Goal: Communication & Community: Answer question/provide support

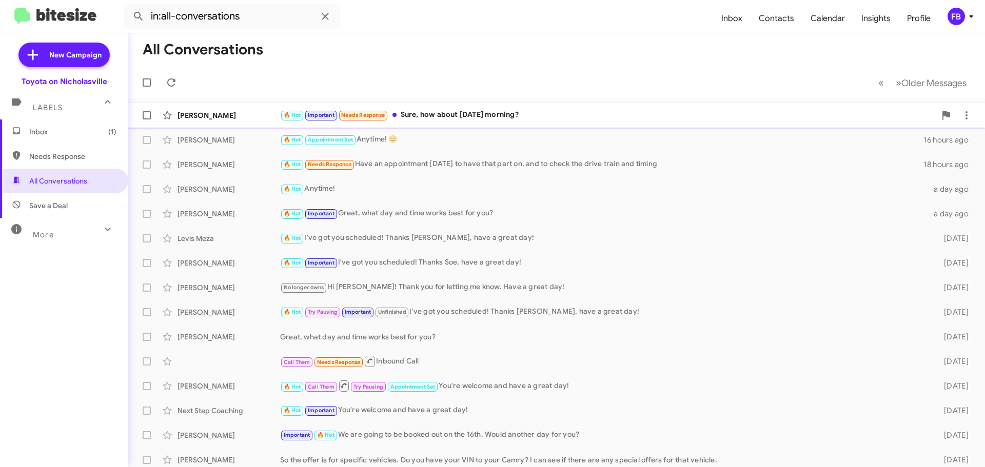
click at [546, 110] on div "🔥 Hot Important Needs Response Sure, how about [DATE] morning?" at bounding box center [608, 115] width 656 height 12
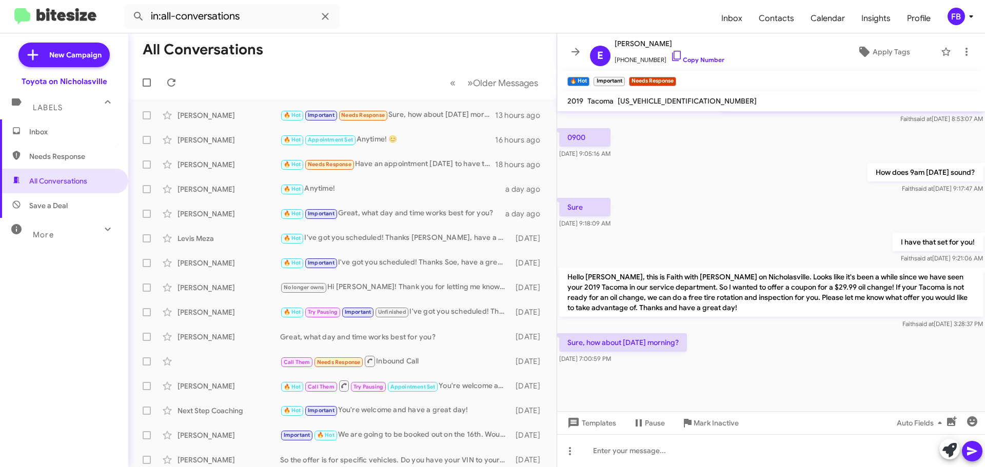
scroll to position [740, 0]
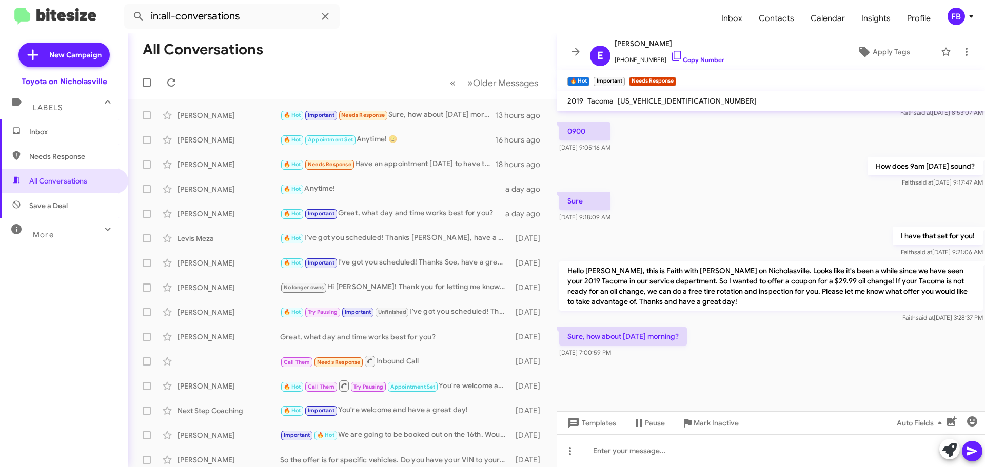
click at [632, 100] on span "[US_VEHICLE_IDENTIFICATION_NUMBER]" at bounding box center [687, 100] width 139 height 9
copy span "[US_VEHICLE_IDENTIFICATION_NUMBER]"
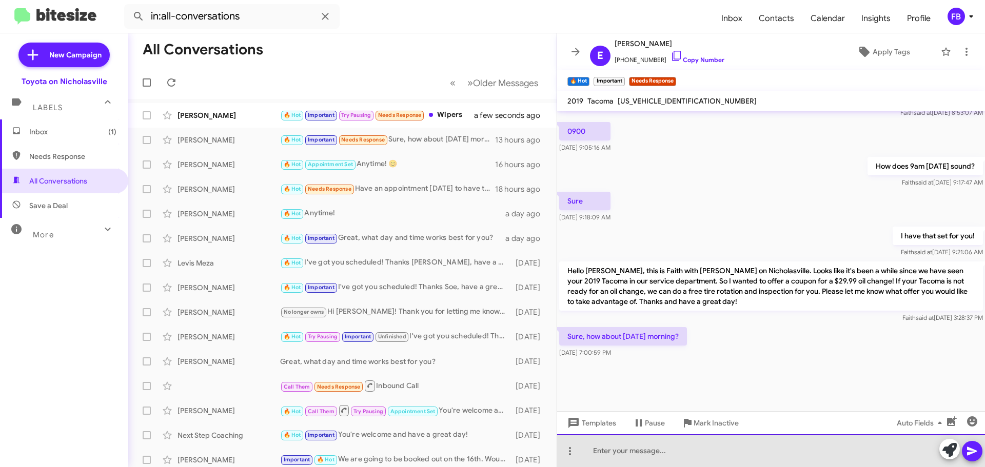
click at [646, 456] on div at bounding box center [771, 451] width 428 height 33
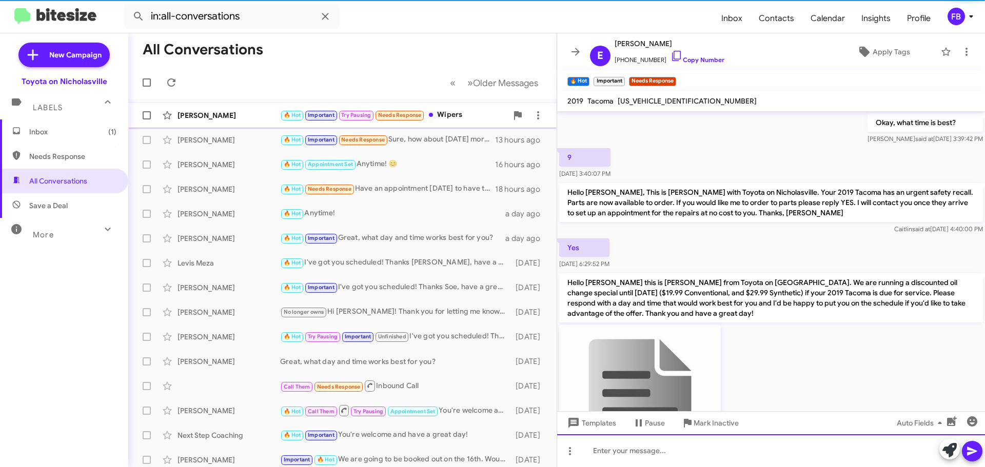
scroll to position [51, 0]
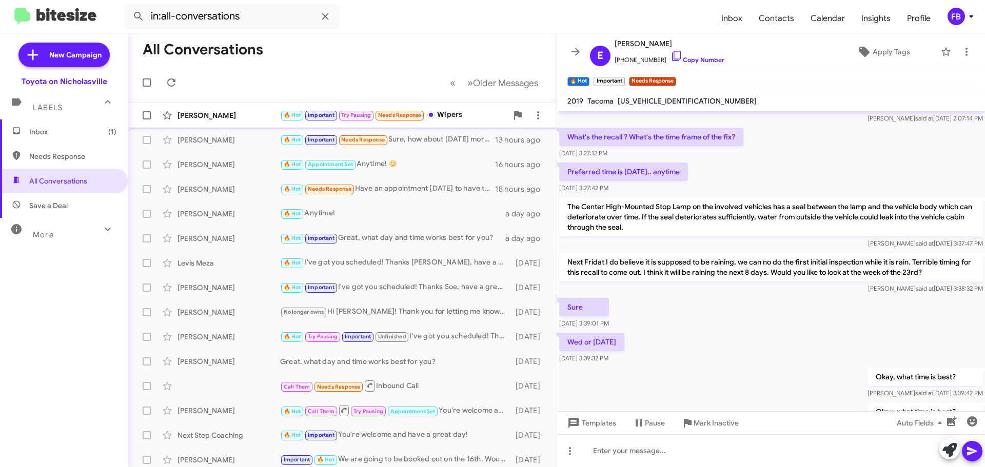
click at [208, 112] on div "[PERSON_NAME]" at bounding box center [229, 115] width 103 height 10
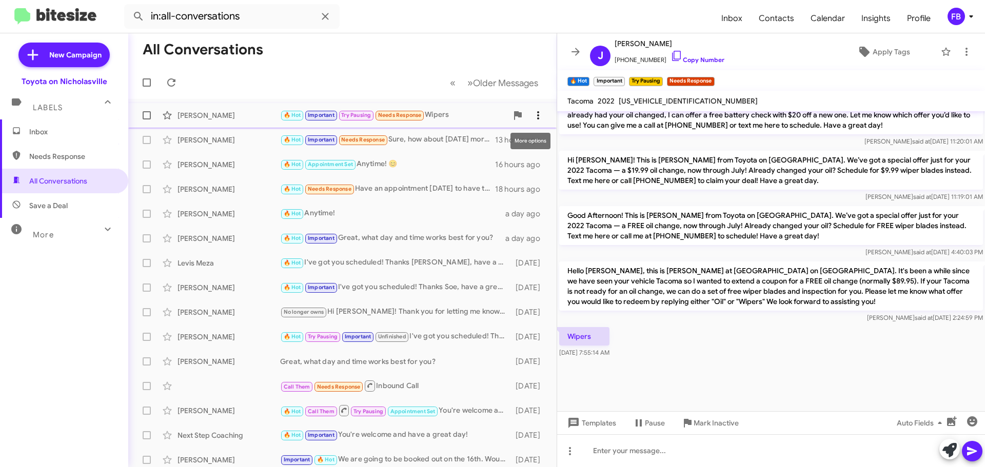
click at [532, 114] on icon at bounding box center [538, 115] width 12 height 12
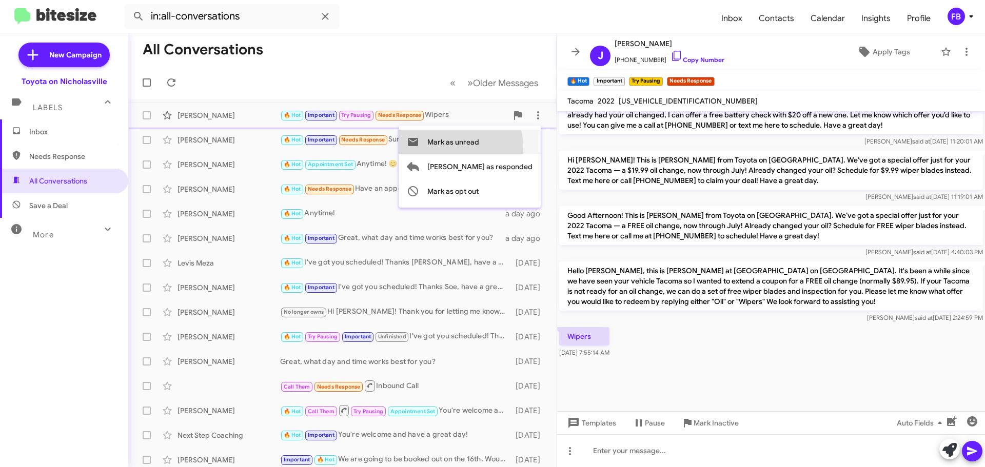
click at [479, 147] on span "Mark as unread" at bounding box center [453, 142] width 52 height 25
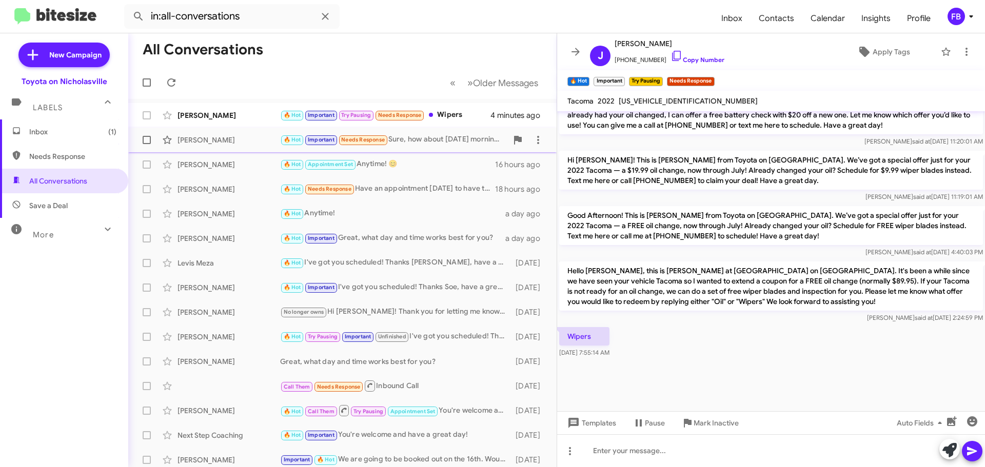
click at [188, 143] on div "[PERSON_NAME]" at bounding box center [229, 140] width 103 height 10
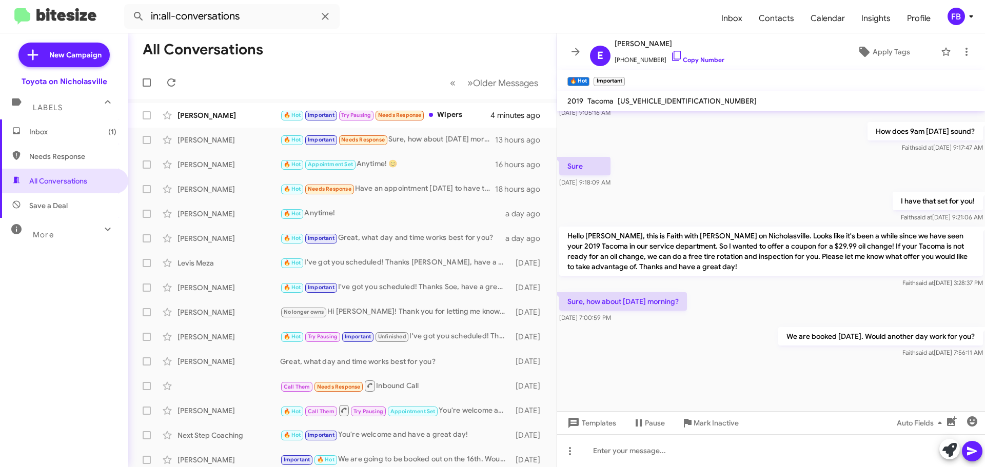
click at [38, 128] on span "Inbox (1)" at bounding box center [72, 132] width 87 height 10
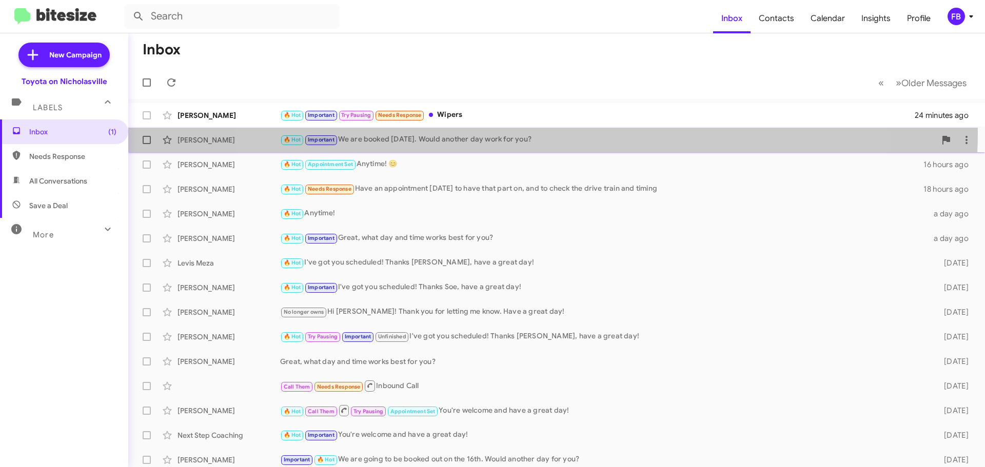
click at [542, 132] on div "[PERSON_NAME] 🔥 Hot Important We are booked [DATE]. Would another day work for …" at bounding box center [556, 140] width 840 height 21
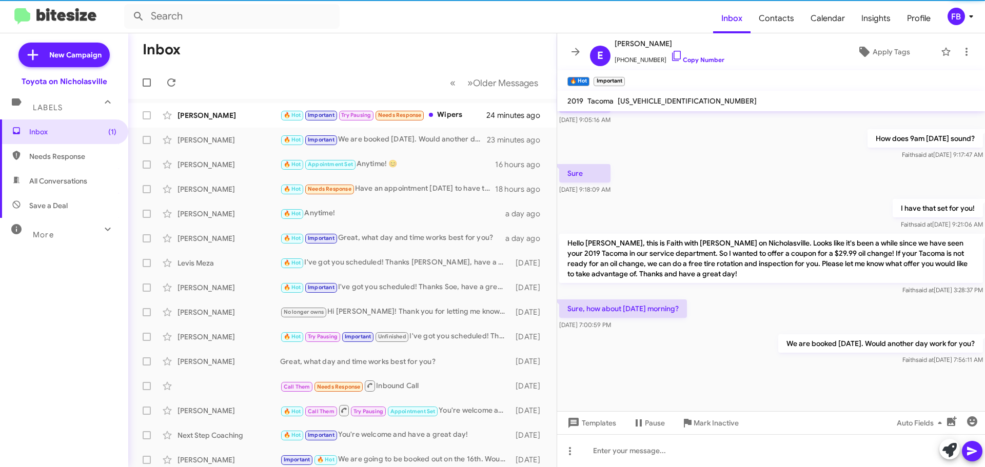
scroll to position [740, 0]
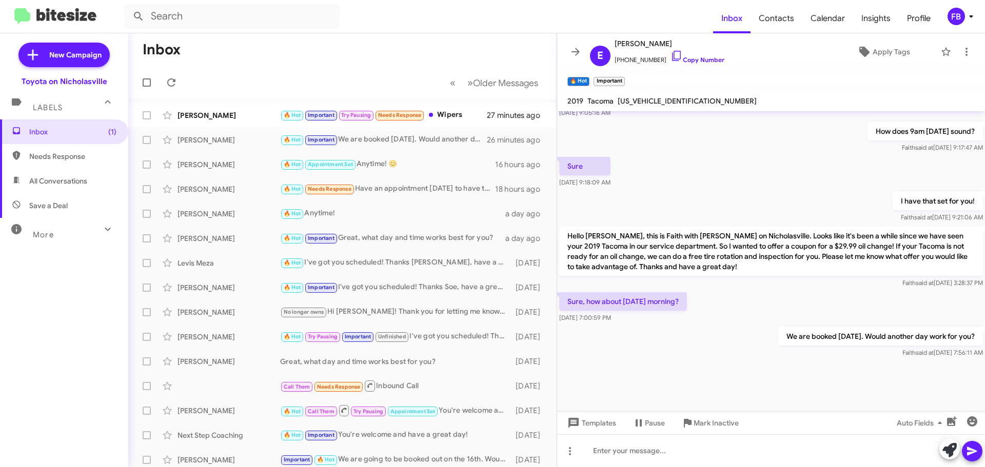
click at [76, 186] on span "All Conversations" at bounding box center [64, 181] width 128 height 25
type input "in:all-conversations"
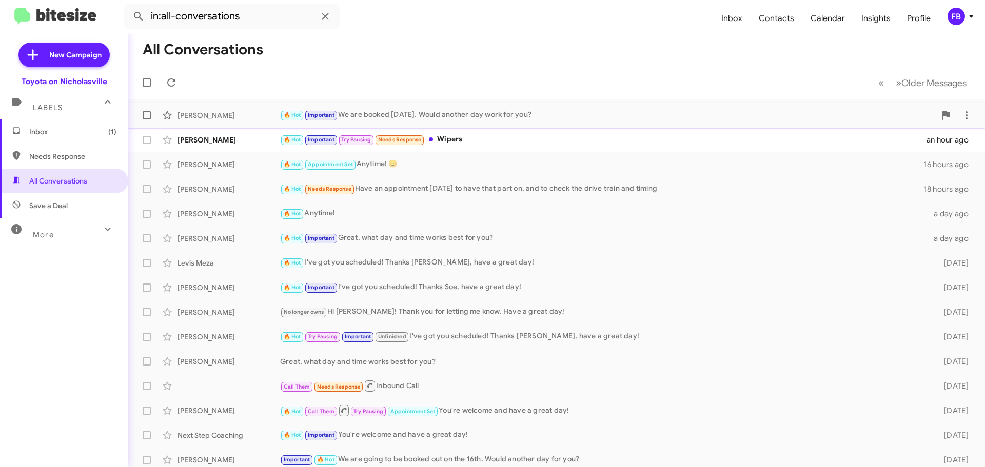
click at [543, 110] on div "🔥 Hot Important We are booked [DATE]. Would another day work for you?" at bounding box center [608, 115] width 656 height 12
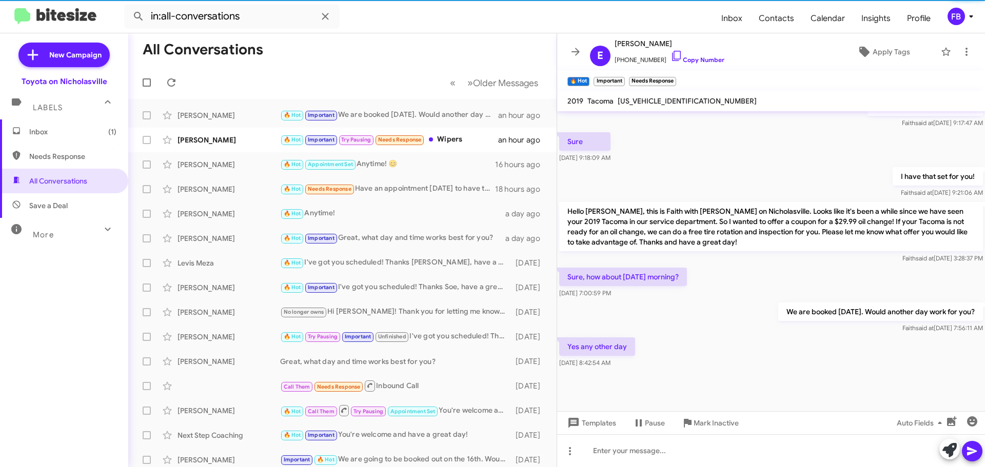
scroll to position [740, 0]
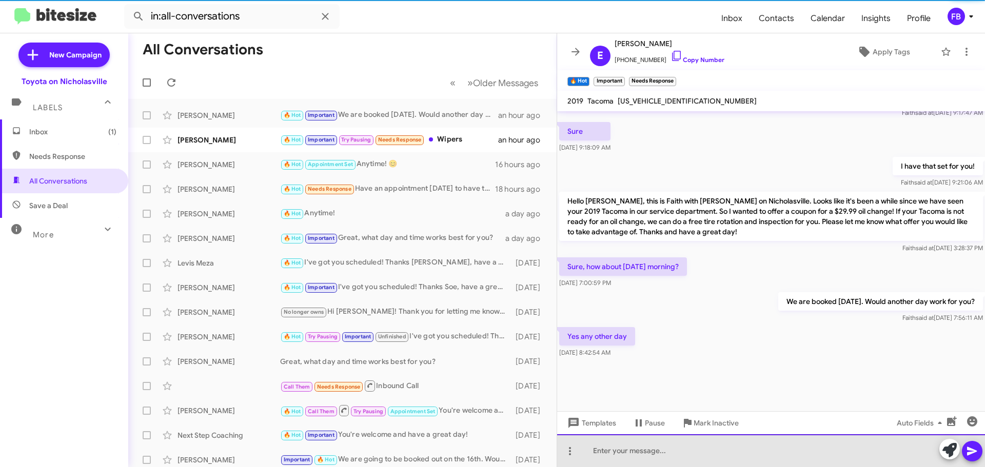
click at [620, 452] on div at bounding box center [771, 451] width 428 height 33
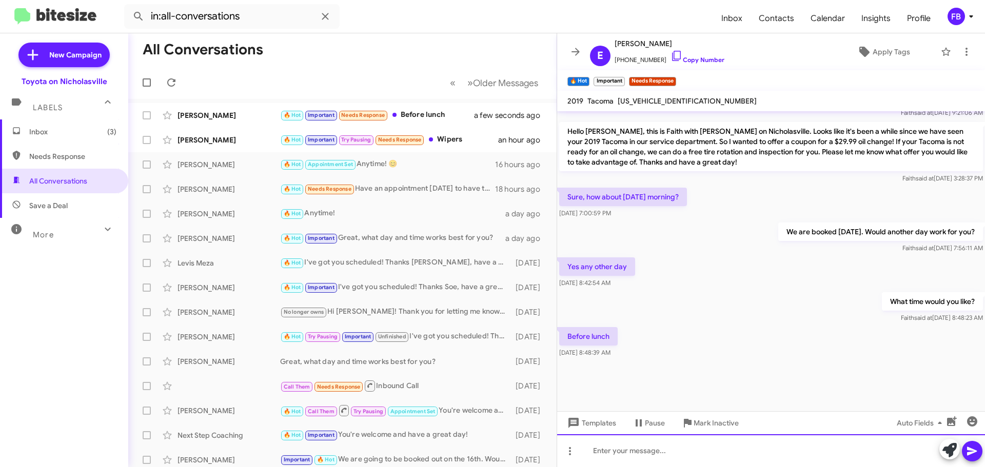
scroll to position [720, 0]
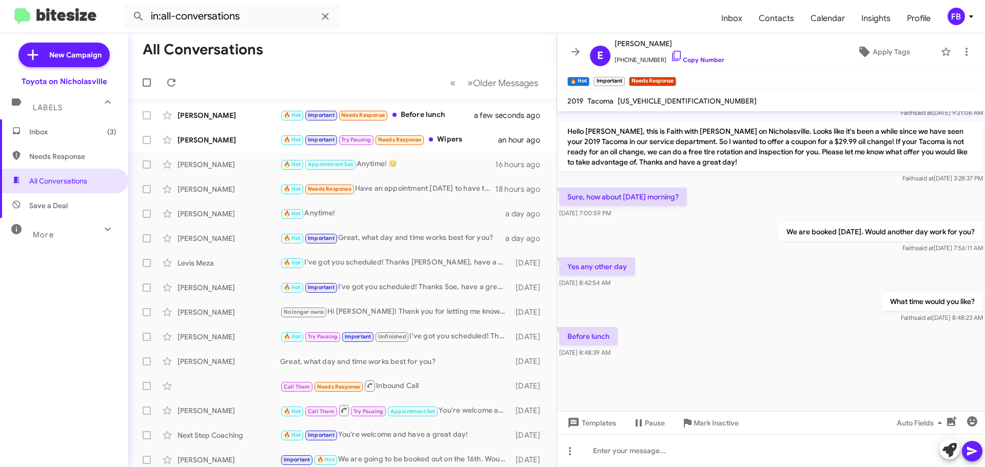
click at [654, 97] on span "[US_VEHICLE_IDENTIFICATION_NUMBER]" at bounding box center [687, 100] width 139 height 9
copy span "[US_VEHICLE_IDENTIFICATION_NUMBER]"
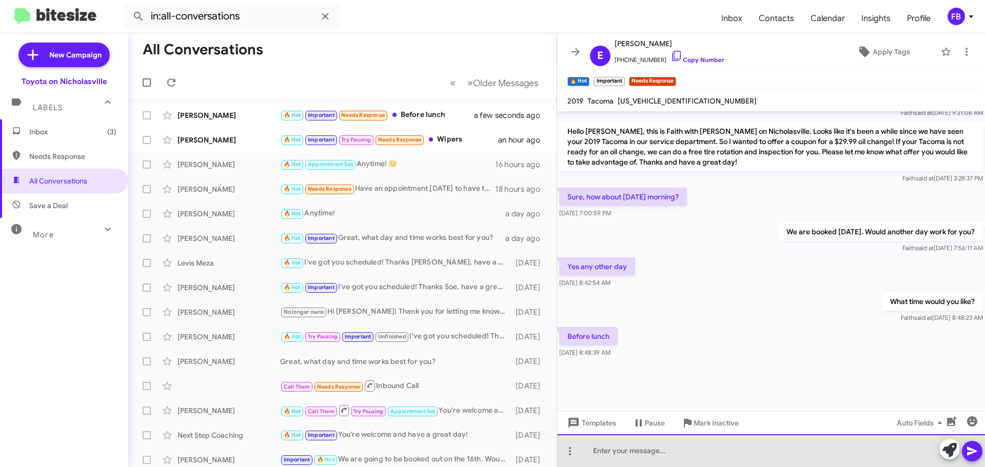
click at [595, 455] on div at bounding box center [771, 451] width 428 height 33
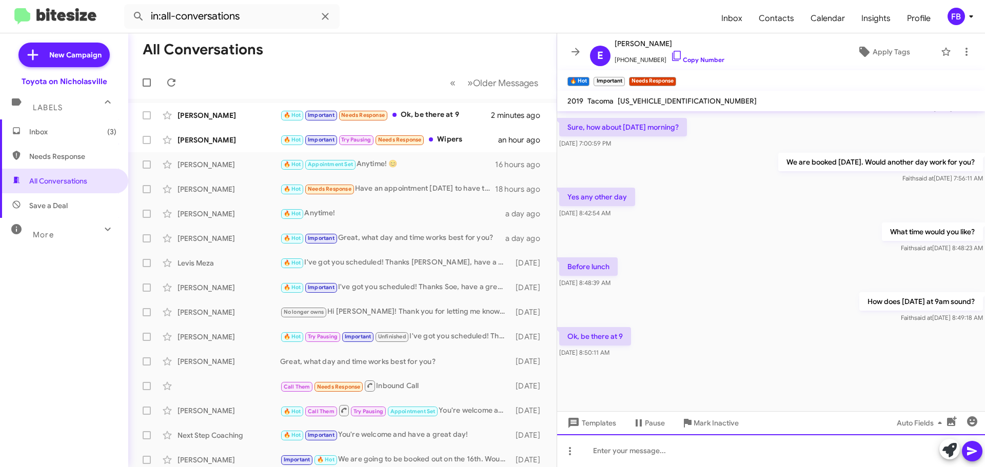
scroll to position [510, 0]
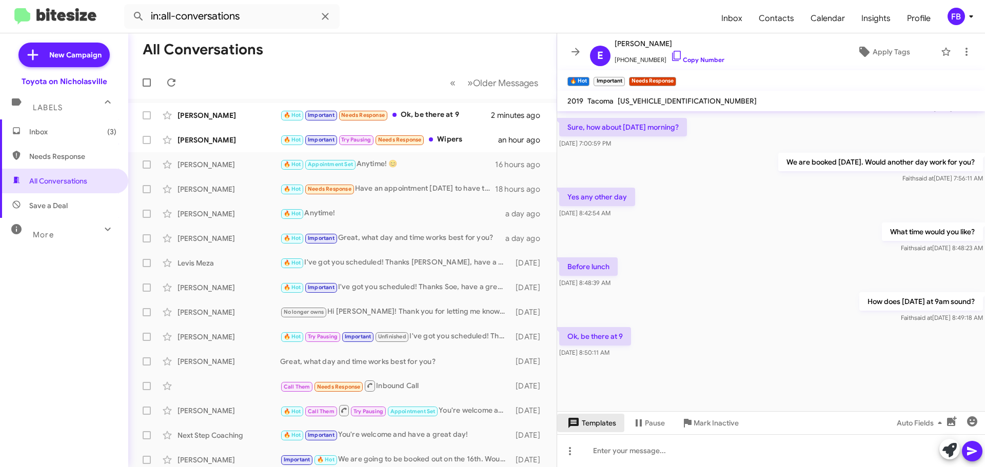
click at [597, 421] on span "Templates" at bounding box center [590, 423] width 51 height 18
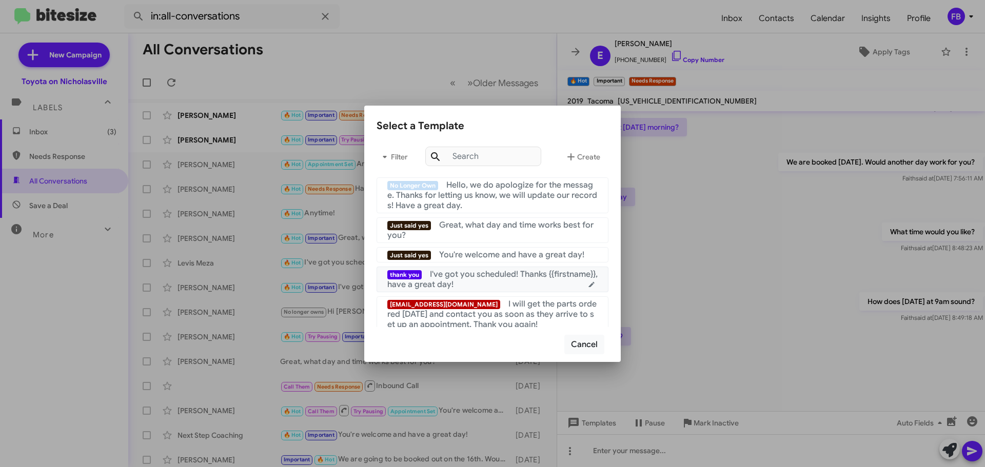
click at [502, 284] on div "thank you I've got you scheduled! Thanks {{firstname}}, have a great day!" at bounding box center [492, 279] width 210 height 21
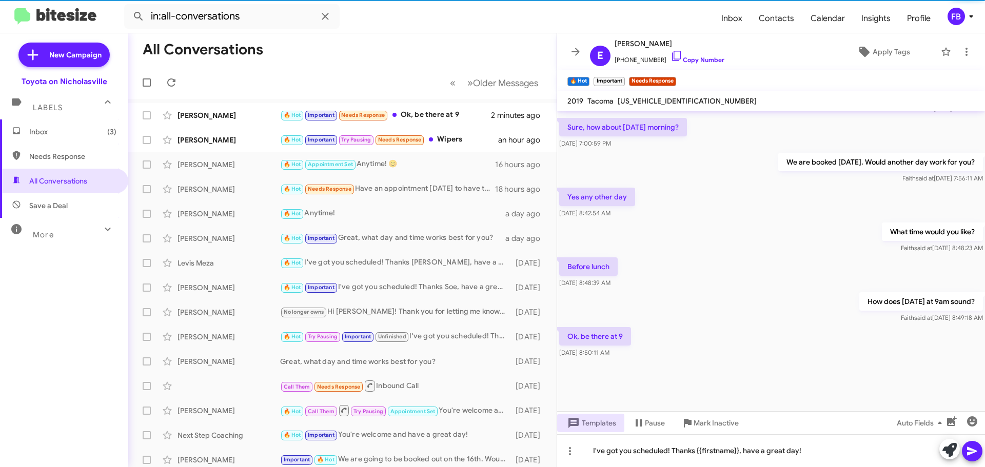
drag, startPoint x: 976, startPoint y: 457, endPoint x: 967, endPoint y: 449, distance: 12.1
click at [976, 457] on icon at bounding box center [972, 451] width 12 height 12
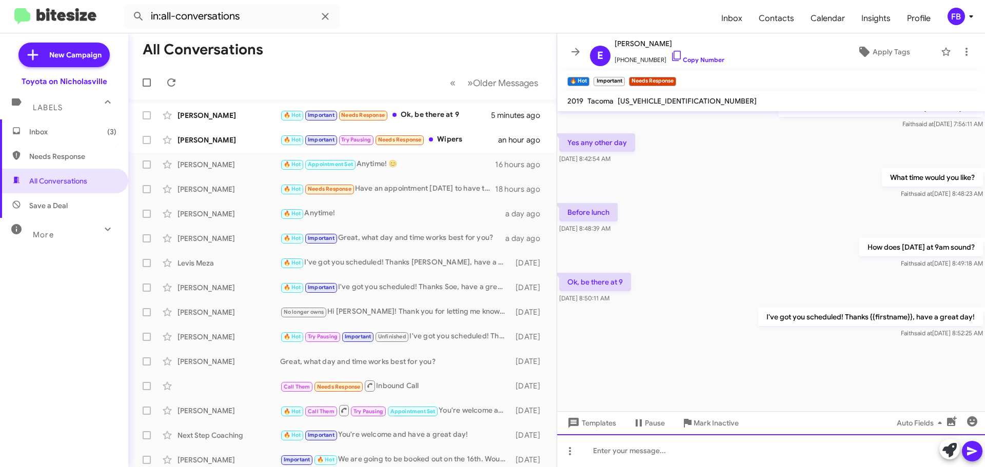
scroll to position [1364, 0]
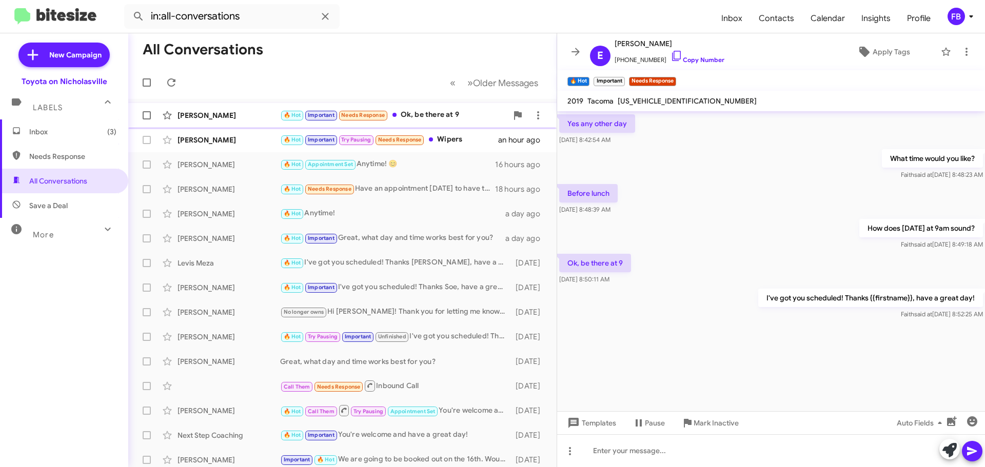
click at [203, 117] on div "[PERSON_NAME]" at bounding box center [229, 115] width 103 height 10
click at [77, 129] on span "Inbox (2)" at bounding box center [72, 132] width 87 height 10
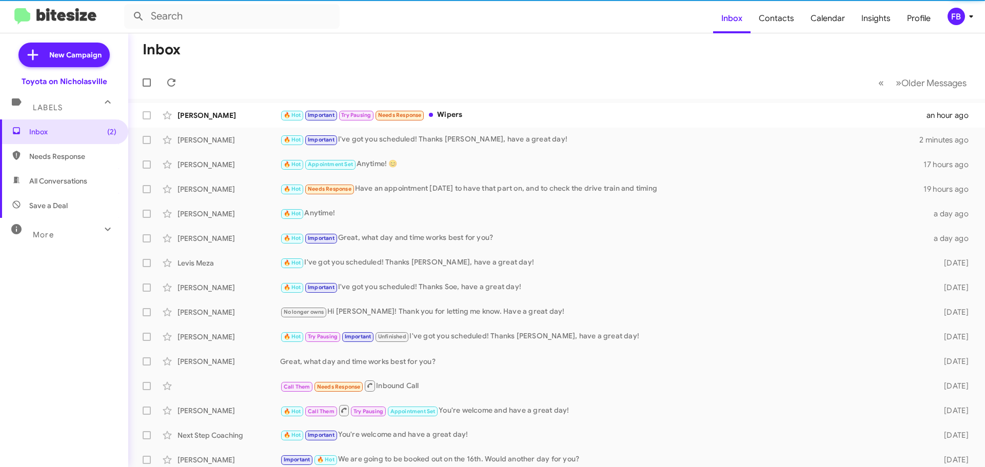
click at [70, 183] on span "All Conversations" at bounding box center [58, 181] width 58 height 10
type input "in:all-conversations"
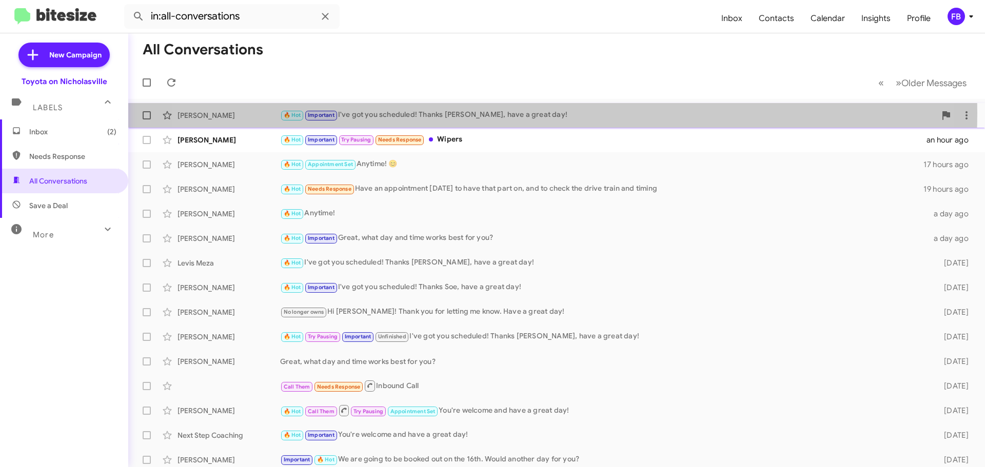
click at [509, 113] on div "🔥 Hot Important I've got you scheduled! Thanks [PERSON_NAME], have a great day!" at bounding box center [608, 115] width 656 height 12
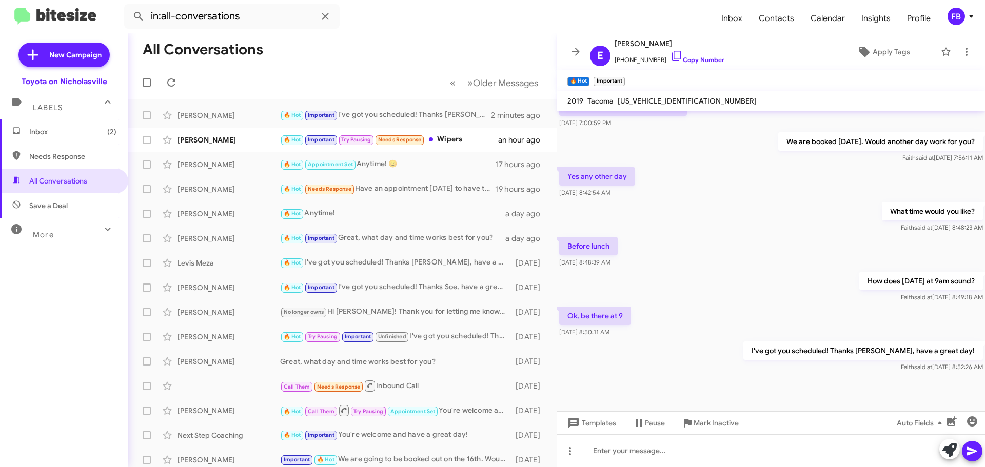
scroll to position [510, 0]
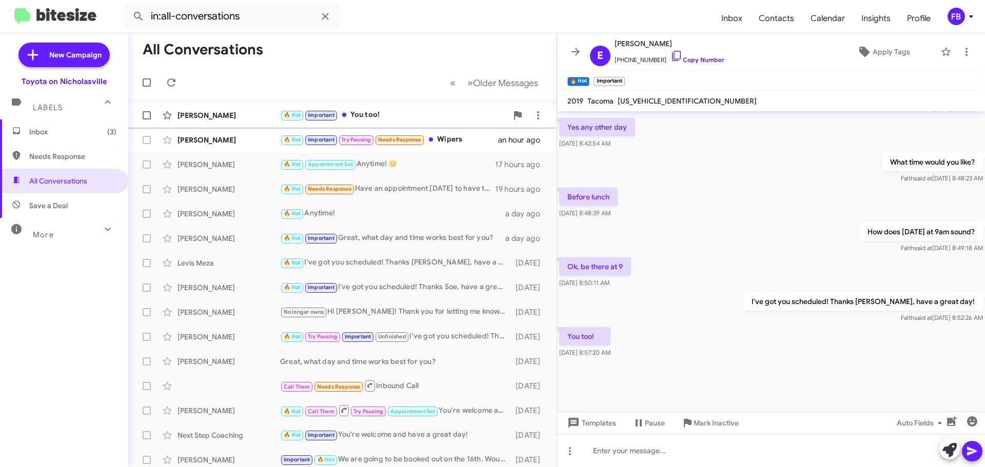
click at [236, 113] on div "[PERSON_NAME]" at bounding box center [229, 115] width 103 height 10
click at [58, 136] on span "Inbox (2)" at bounding box center [72, 132] width 87 height 10
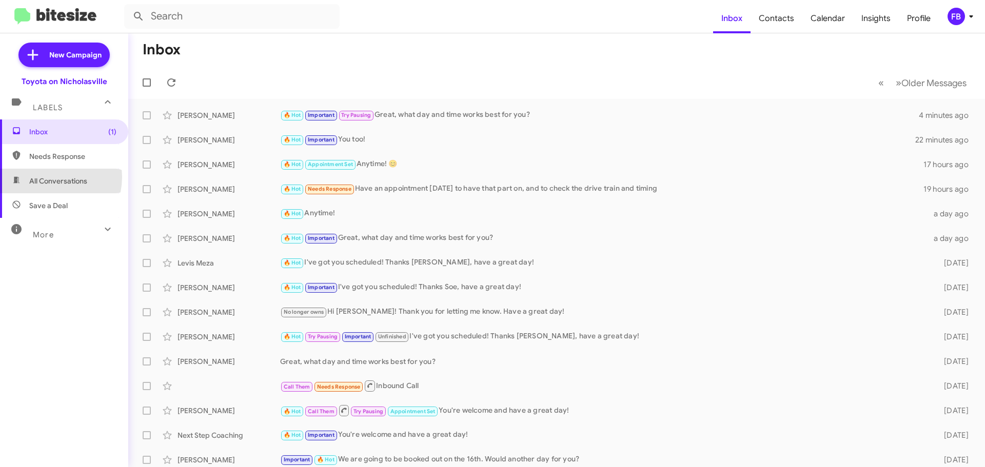
click at [44, 177] on span "All Conversations" at bounding box center [58, 181] width 58 height 10
type input "in:all-conversations"
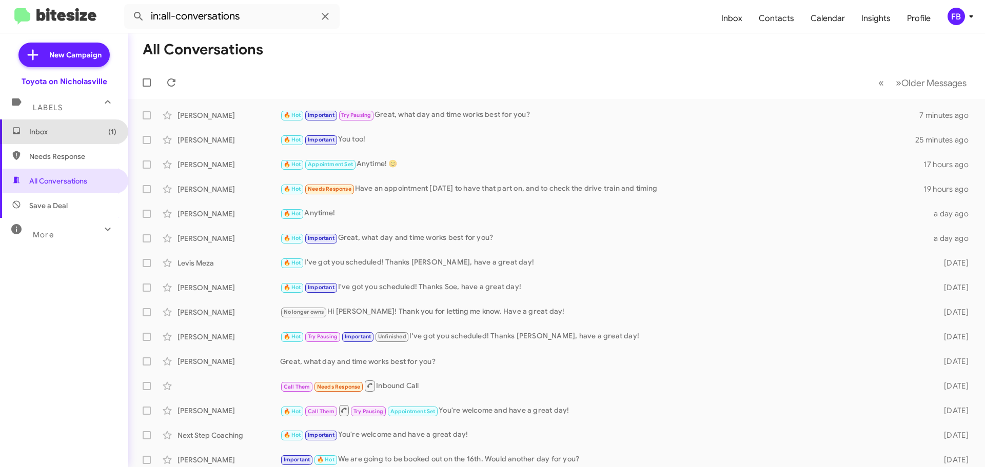
click at [90, 128] on span "Inbox (1)" at bounding box center [72, 132] width 87 height 10
